Goal: Transaction & Acquisition: Purchase product/service

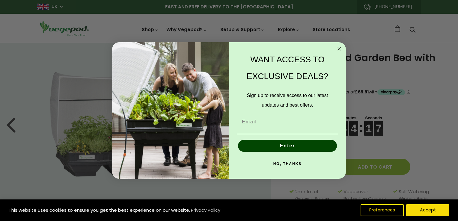
click at [339, 50] on circle "Close dialog" at bounding box center [339, 48] width 7 height 7
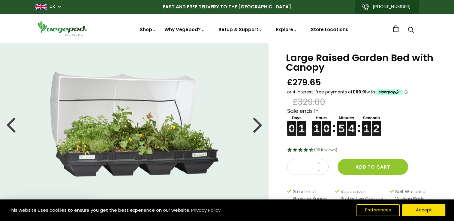
click at [261, 125] on div at bounding box center [258, 124] width 10 height 27
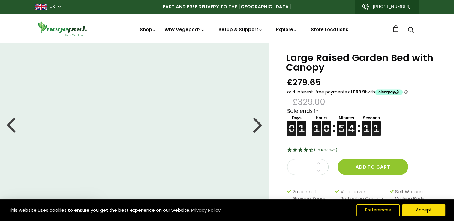
drag, startPoint x: 259, startPoint y: 125, endPoint x: 256, endPoint y: 122, distance: 4.2
click at [256, 122] on div at bounding box center [258, 124] width 10 height 27
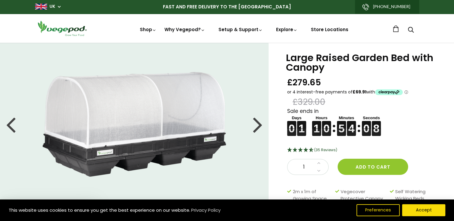
click at [251, 126] on li at bounding box center [134, 124] width 268 height 105
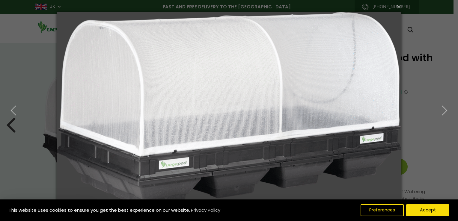
click at [251, 126] on img at bounding box center [229, 110] width 344 height 221
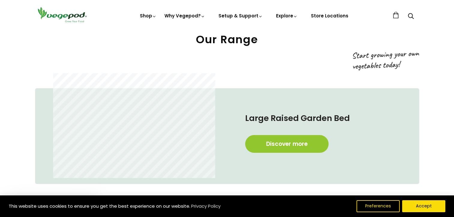
scroll to position [210, 0]
